Goal: Task Accomplishment & Management: Use online tool/utility

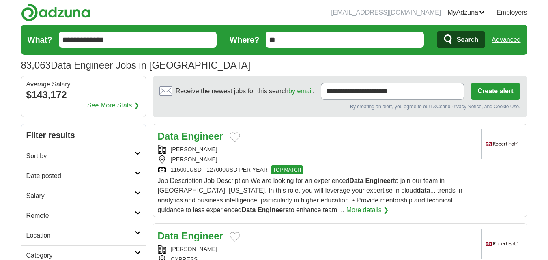
scroll to position [95, 0]
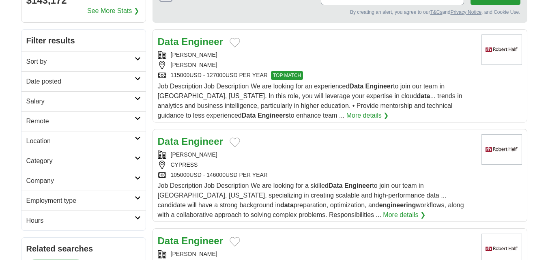
click at [133, 117] on h2 "Remote" at bounding box center [80, 121] width 108 height 10
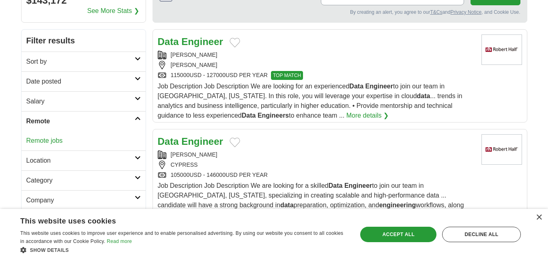
click at [57, 142] on link "Remote jobs" at bounding box center [44, 140] width 37 height 7
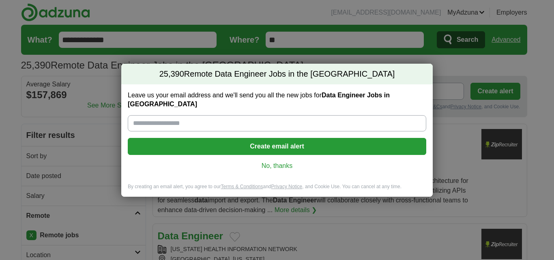
click at [273, 162] on link "No, thanks" at bounding box center [277, 166] width 286 height 9
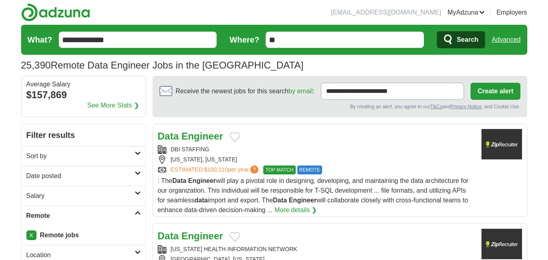
click at [144, 172] on link "Date posted" at bounding box center [84, 176] width 124 height 20
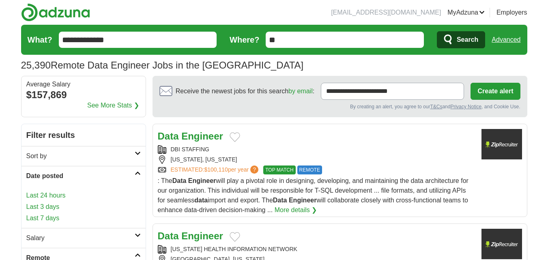
click at [39, 207] on link "Last 3 days" at bounding box center [83, 207] width 114 height 10
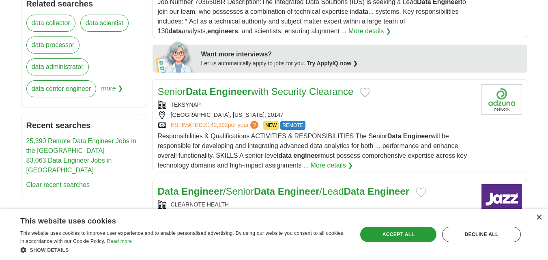
scroll to position [474, 0]
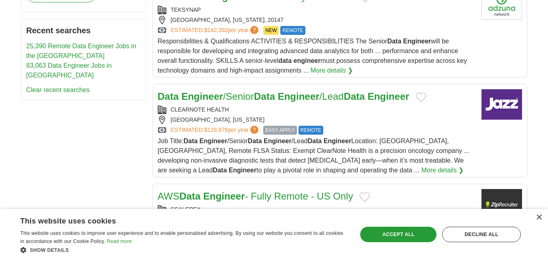
click at [263, 97] on strong "Data" at bounding box center [264, 96] width 21 height 11
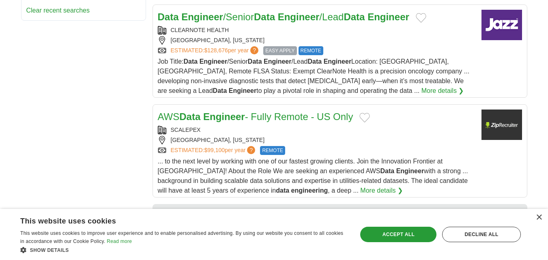
scroll to position [568, 0]
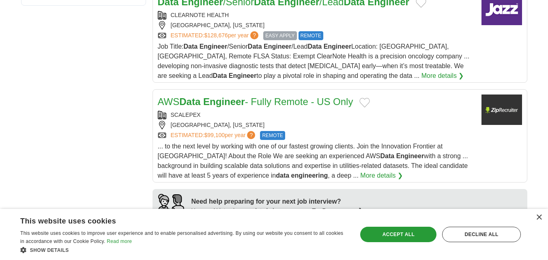
click at [242, 105] on strong "Engineer" at bounding box center [224, 101] width 42 height 11
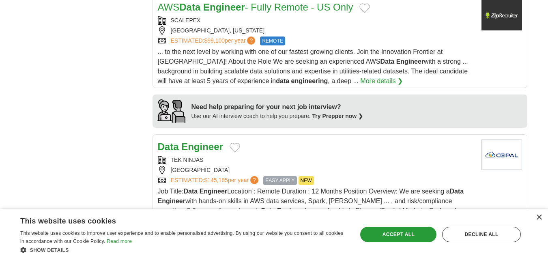
scroll to position [758, 0]
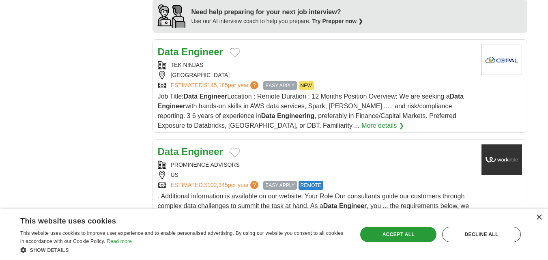
click at [197, 55] on strong "Engineer" at bounding box center [202, 51] width 42 height 11
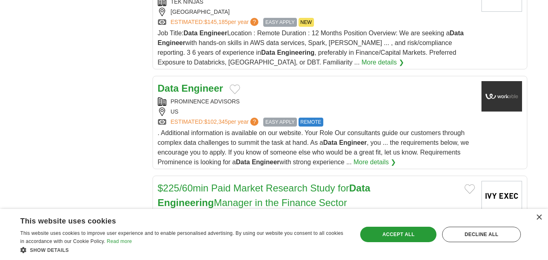
scroll to position [852, 0]
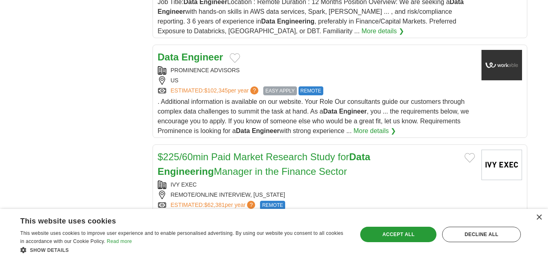
click at [203, 58] on strong "Engineer" at bounding box center [202, 57] width 42 height 11
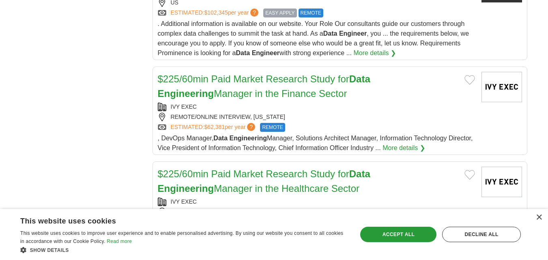
scroll to position [947, 0]
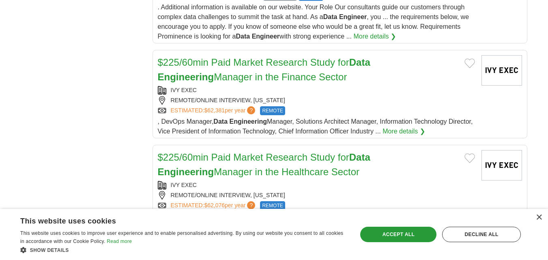
click at [240, 73] on link "$225/60min Paid Market Research Study for Data Engineering Manager in the Finan…" at bounding box center [264, 70] width 213 height 26
click at [250, 167] on link "$225/60min Paid Market Research Study for Data Engineering Manager in the Healt…" at bounding box center [264, 165] width 213 height 26
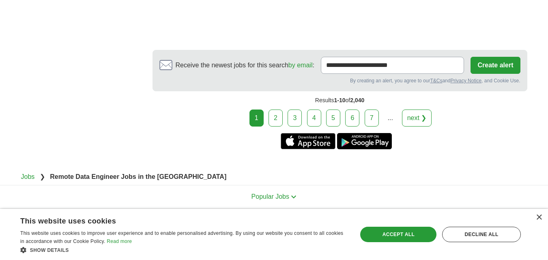
scroll to position [1326, 0]
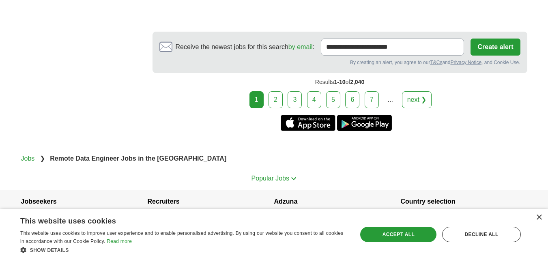
click at [416, 100] on link "next ❯" at bounding box center [417, 99] width 30 height 17
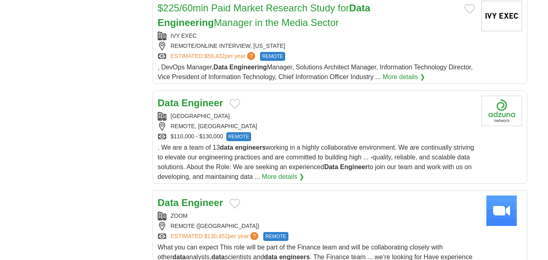
scroll to position [758, 0]
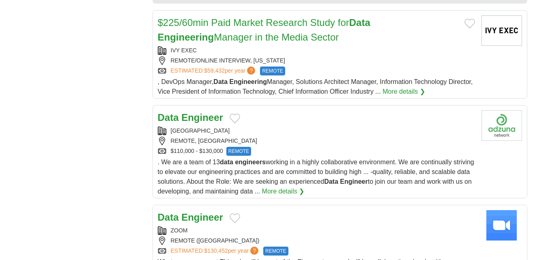
click at [201, 118] on strong "Engineer" at bounding box center [202, 117] width 42 height 11
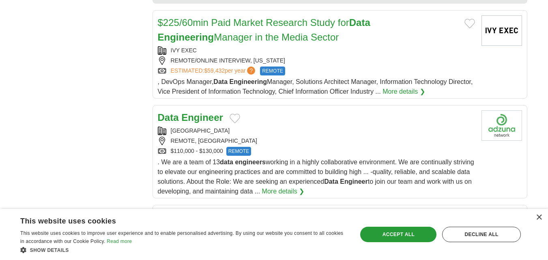
scroll to position [852, 0]
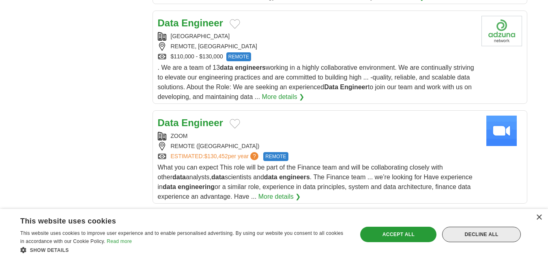
click at [489, 234] on div "Decline all" at bounding box center [481, 234] width 79 height 15
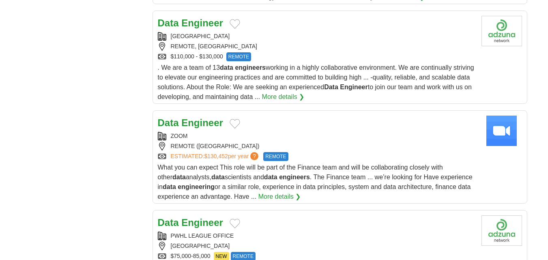
click at [184, 121] on strong "Engineer" at bounding box center [202, 122] width 42 height 11
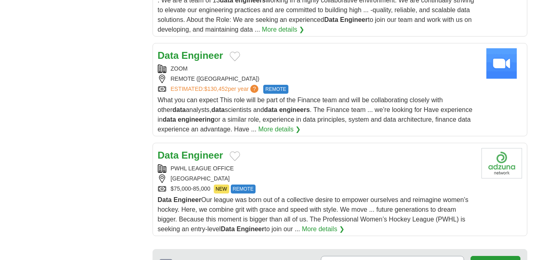
scroll to position [947, 0]
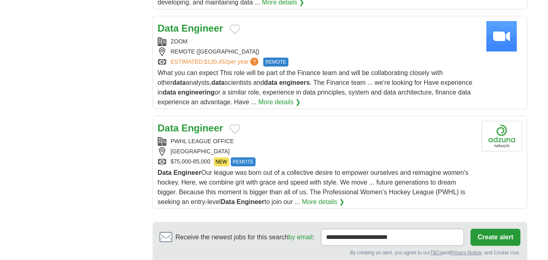
click at [186, 127] on strong "Engineer" at bounding box center [202, 128] width 42 height 11
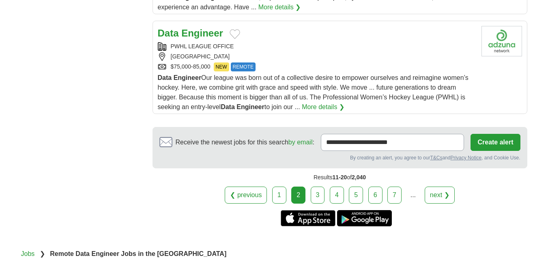
click at [443, 198] on link "next ❯" at bounding box center [440, 195] width 30 height 17
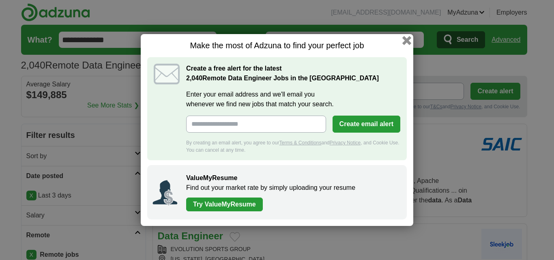
click at [406, 40] on button "button" at bounding box center [407, 40] width 9 height 9
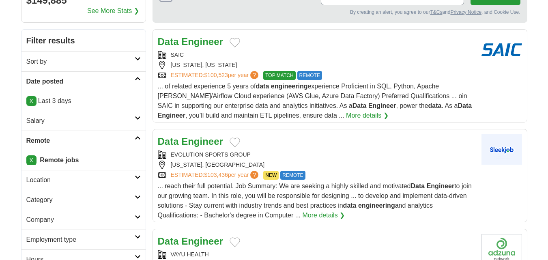
scroll to position [190, 0]
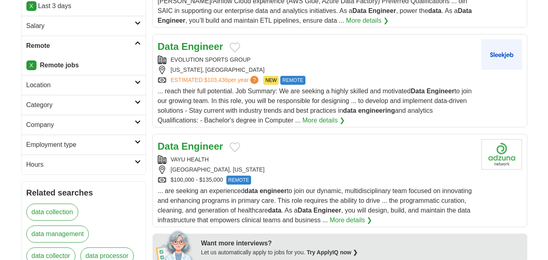
click at [202, 148] on strong "Engineer" at bounding box center [202, 146] width 42 height 11
click at [207, 48] on strong "Engineer" at bounding box center [202, 46] width 42 height 11
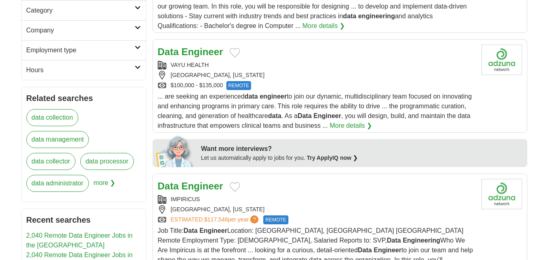
scroll to position [379, 0]
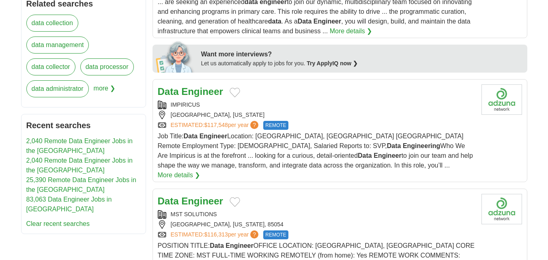
click at [197, 90] on strong "Engineer" at bounding box center [202, 91] width 42 height 11
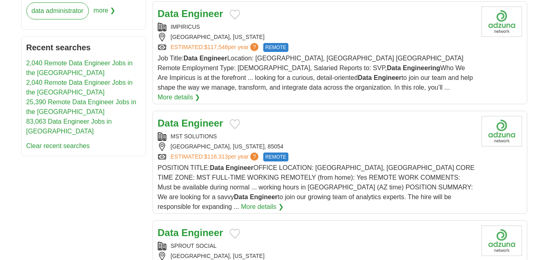
scroll to position [474, 0]
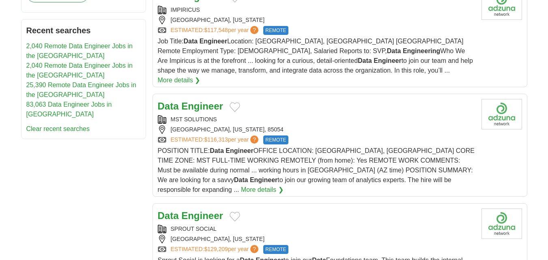
click at [207, 101] on strong "Engineer" at bounding box center [202, 106] width 42 height 11
click at [211, 210] on strong "Engineer" at bounding box center [202, 215] width 42 height 11
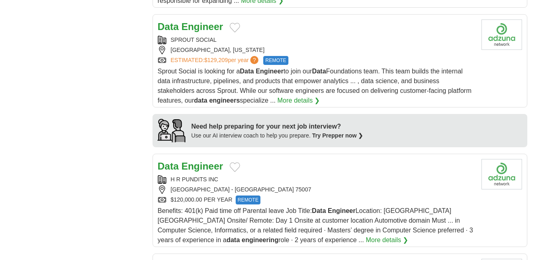
scroll to position [758, 0]
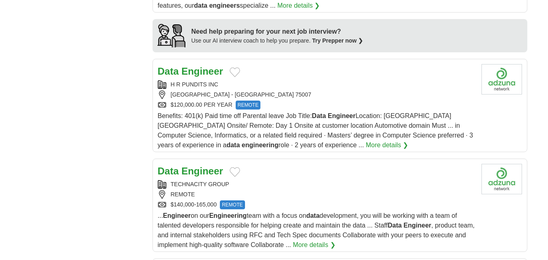
click at [206, 166] on strong "Engineer" at bounding box center [202, 171] width 42 height 11
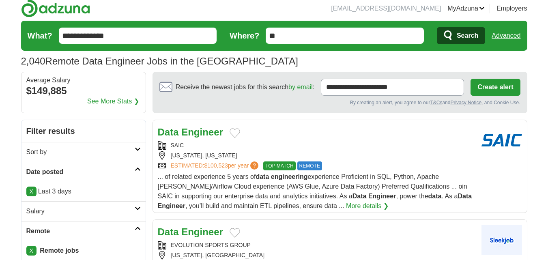
scroll to position [0, 0]
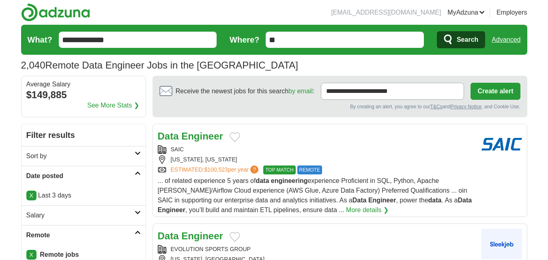
drag, startPoint x: 125, startPoint y: 36, endPoint x: 82, endPoint y: 41, distance: 42.9
click at [82, 41] on input "**********" at bounding box center [138, 40] width 158 height 16
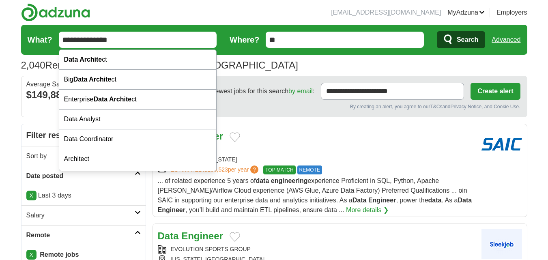
type input "**********"
click at [437, 31] on button "Search" at bounding box center [461, 39] width 48 height 17
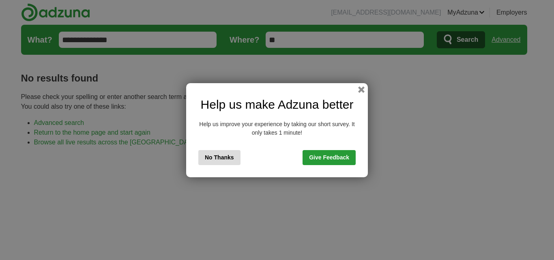
click at [357, 91] on div "Help us make Adzuna better Help us improve your experience by taking our short …" at bounding box center [277, 130] width 182 height 94
click at [219, 155] on button "No Thanks" at bounding box center [219, 157] width 42 height 15
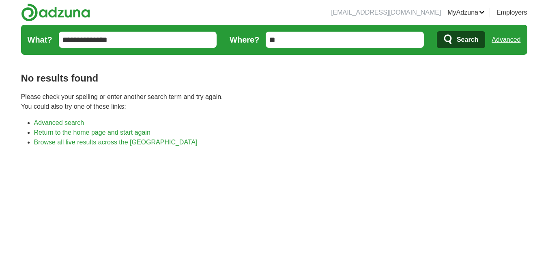
click at [134, 40] on input "**********" at bounding box center [138, 40] width 158 height 16
drag, startPoint x: 76, startPoint y: 41, endPoint x: 22, endPoint y: 39, distance: 54.4
click at [22, 39] on form "**********" at bounding box center [274, 40] width 507 height 30
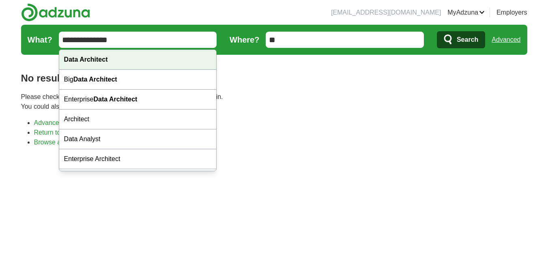
type input "**********"
click at [92, 58] on strong "Data Architect" at bounding box center [86, 59] width 44 height 7
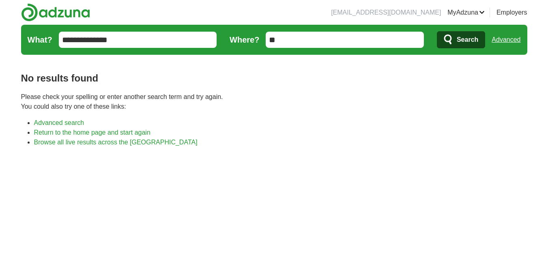
click at [454, 39] on button "Search" at bounding box center [461, 39] width 48 height 17
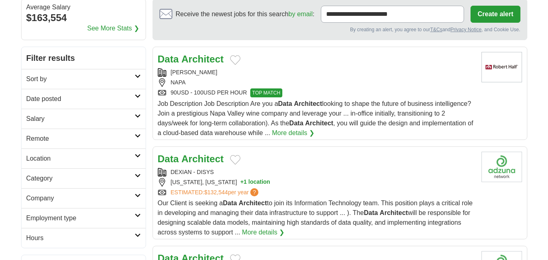
scroll to position [95, 0]
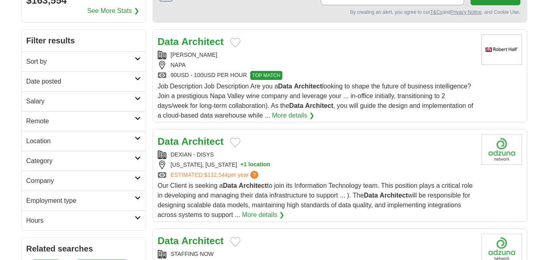
click at [120, 120] on h2 "Remote" at bounding box center [80, 121] width 108 height 10
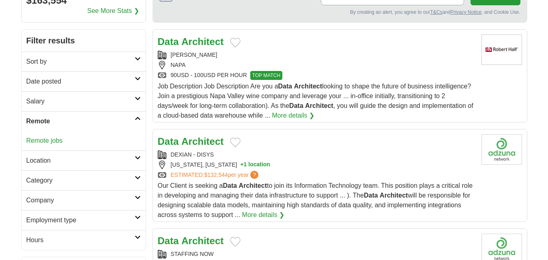
click at [55, 144] on div "Remote jobs" at bounding box center [84, 140] width 124 height 19
click at [50, 136] on div "Remote jobs" at bounding box center [84, 140] width 124 height 19
click at [49, 138] on link "Remote jobs" at bounding box center [44, 140] width 37 height 7
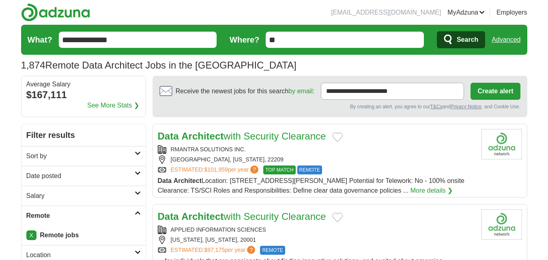
click at [107, 174] on h2 "Date posted" at bounding box center [80, 176] width 108 height 10
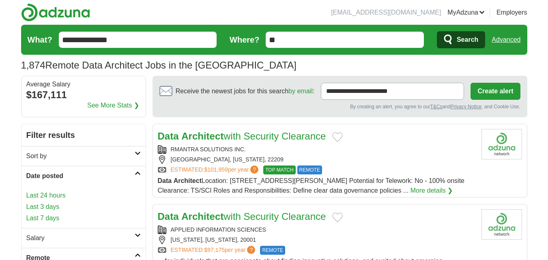
click at [51, 204] on link "Last 3 days" at bounding box center [83, 207] width 114 height 10
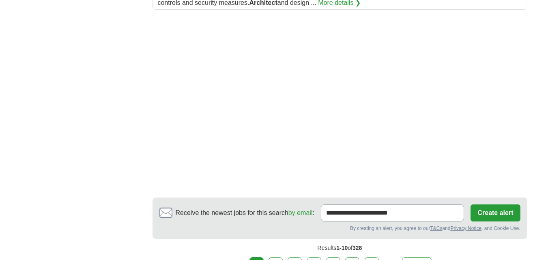
scroll to position [1231, 0]
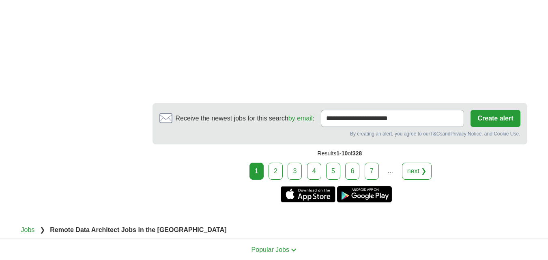
click at [427, 163] on link "next ❯" at bounding box center [417, 171] width 30 height 17
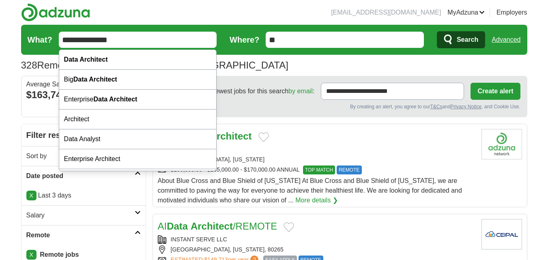
drag, startPoint x: 85, startPoint y: 37, endPoint x: 183, endPoint y: 51, distance: 99.6
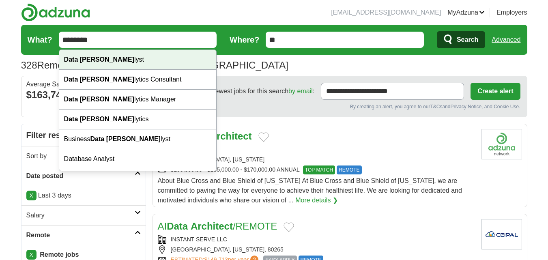
click at [121, 54] on div "Data Ana lyst" at bounding box center [137, 60] width 157 height 20
type input "**********"
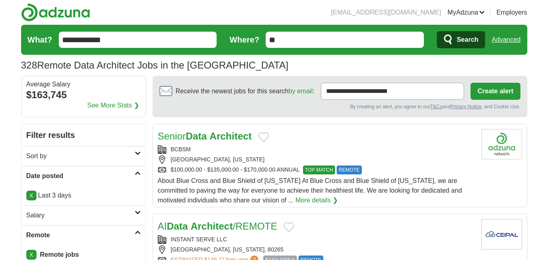
click at [458, 33] on span "Search" at bounding box center [468, 40] width 22 height 16
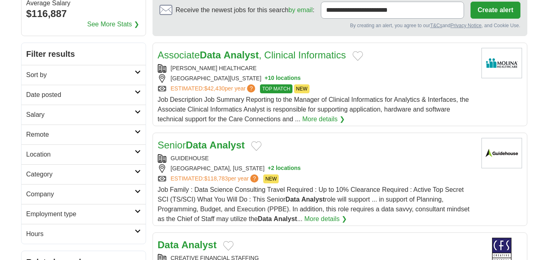
scroll to position [95, 0]
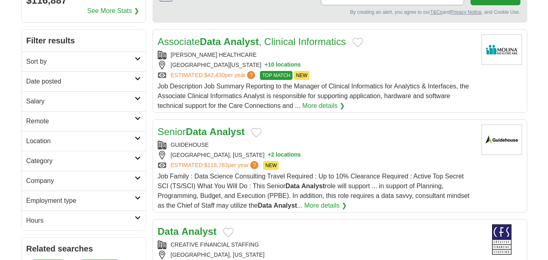
click at [77, 78] on h2 "Date posted" at bounding box center [80, 82] width 108 height 10
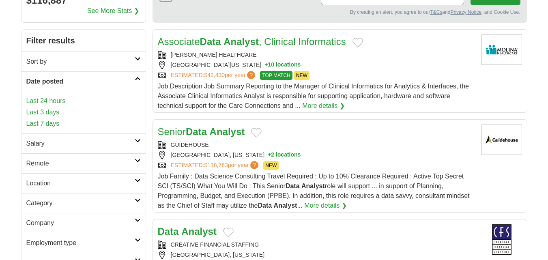
click at [44, 111] on link "Last 3 days" at bounding box center [83, 113] width 114 height 10
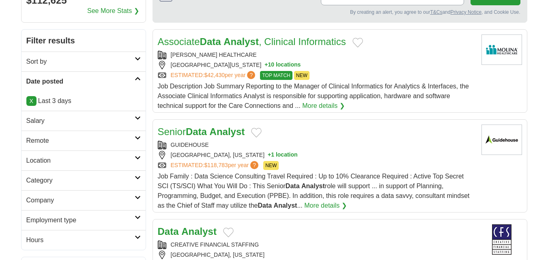
click at [60, 141] on h2 "Remote" at bounding box center [80, 141] width 108 height 10
click at [46, 162] on link "Remote jobs" at bounding box center [44, 160] width 37 height 7
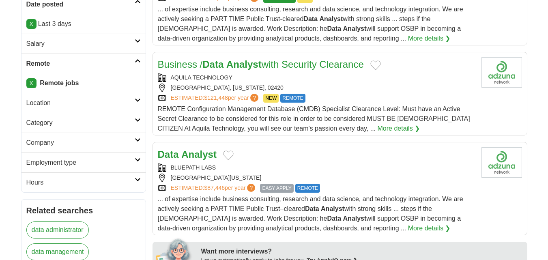
scroll to position [190, 0]
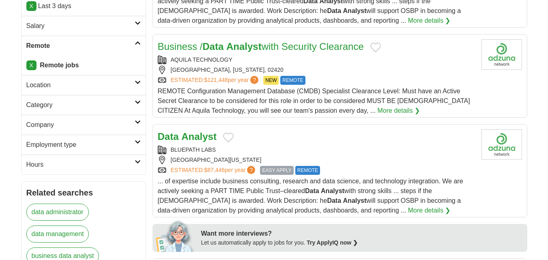
click at [186, 138] on strong "Analyst" at bounding box center [198, 136] width 35 height 11
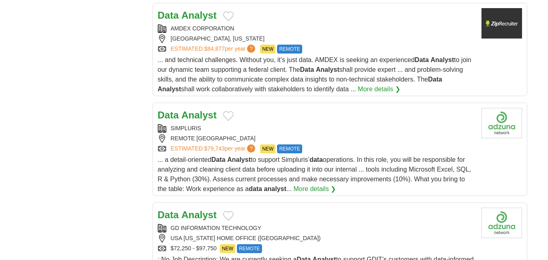
scroll to position [852, 0]
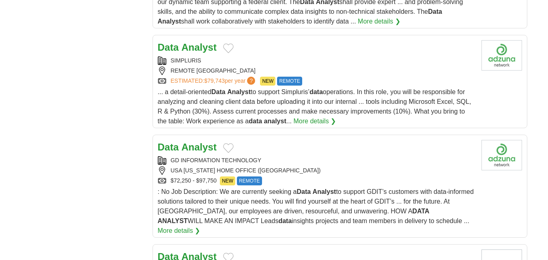
click at [185, 47] on strong "Analyst" at bounding box center [198, 47] width 35 height 11
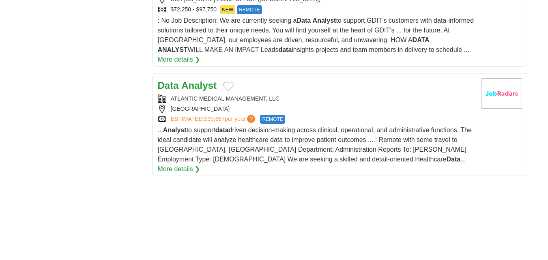
scroll to position [1042, 0]
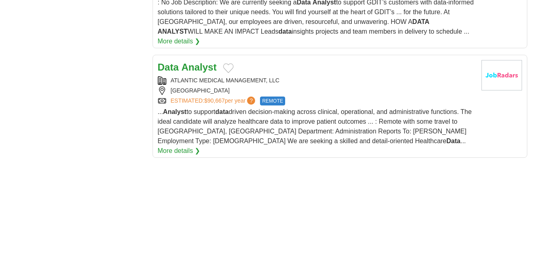
click at [198, 62] on strong "Analyst" at bounding box center [198, 67] width 35 height 11
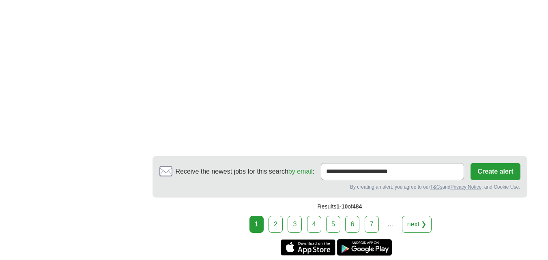
scroll to position [1326, 0]
